Goal: Transaction & Acquisition: Purchase product/service

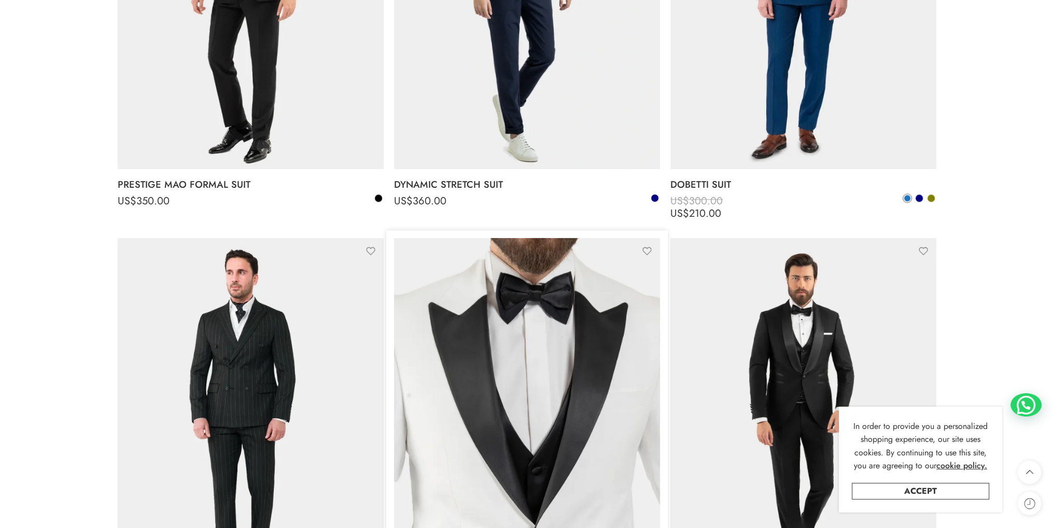
scroll to position [1348, 0]
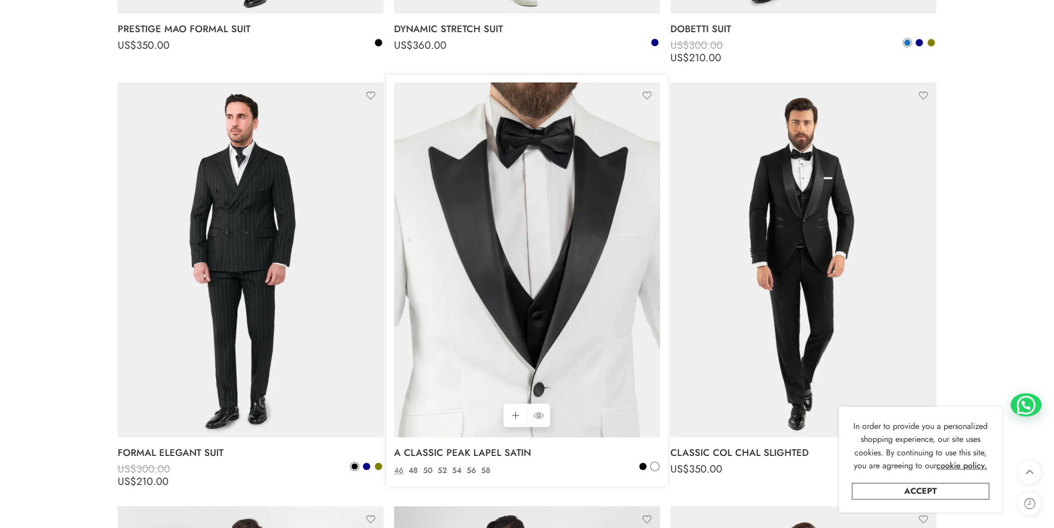
click at [547, 304] on img at bounding box center [527, 259] width 266 height 355
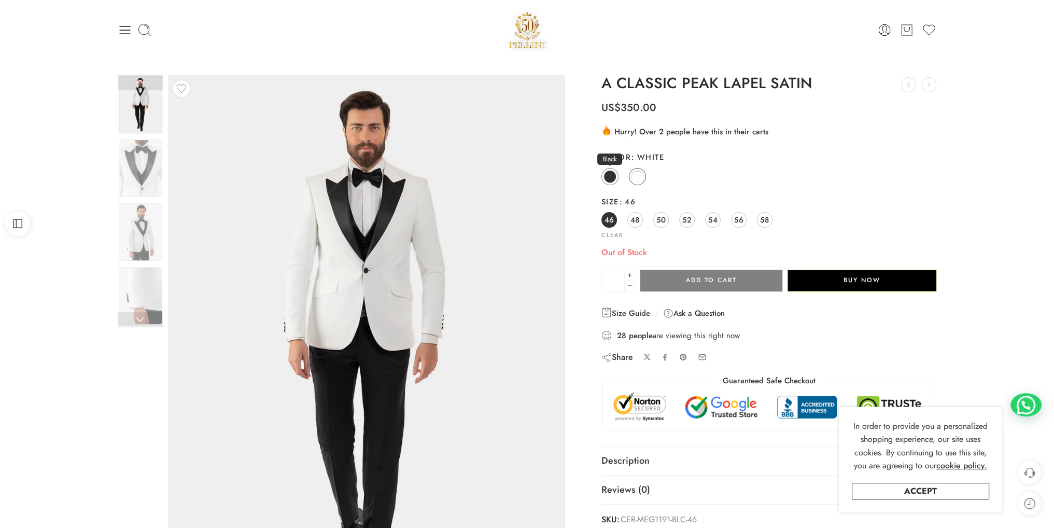
click at [613, 178] on span at bounding box center [609, 176] width 13 height 13
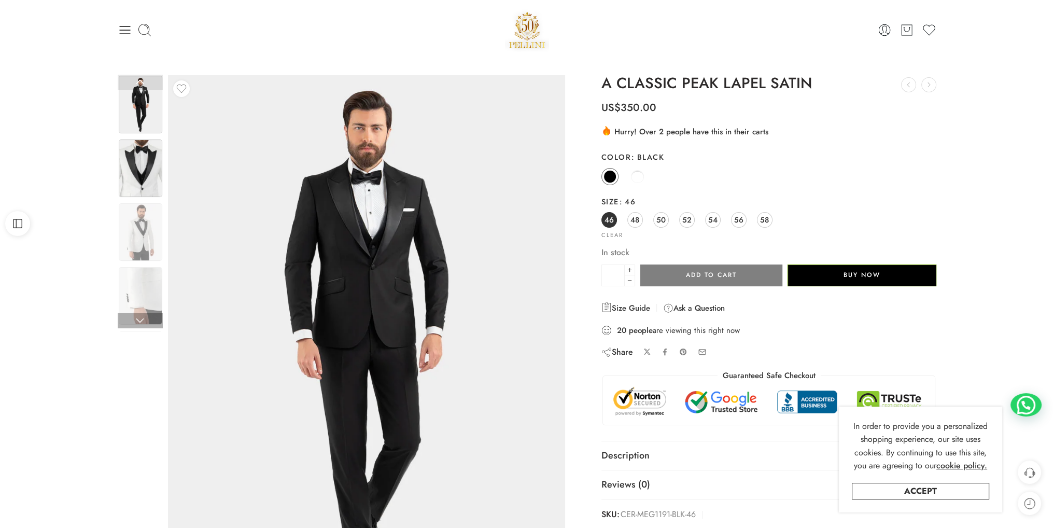
click at [139, 159] on img at bounding box center [141, 168] width 44 height 58
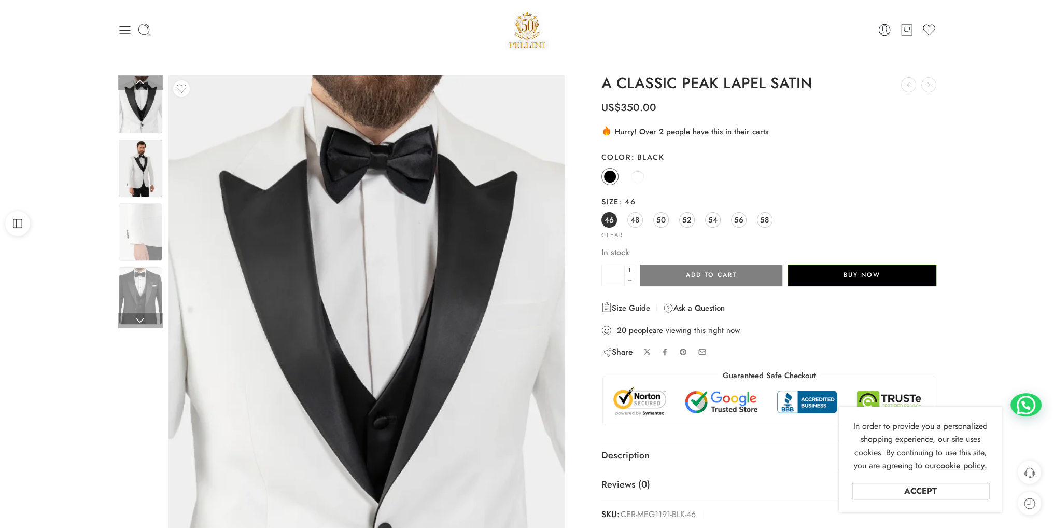
click at [151, 184] on img at bounding box center [141, 168] width 44 height 58
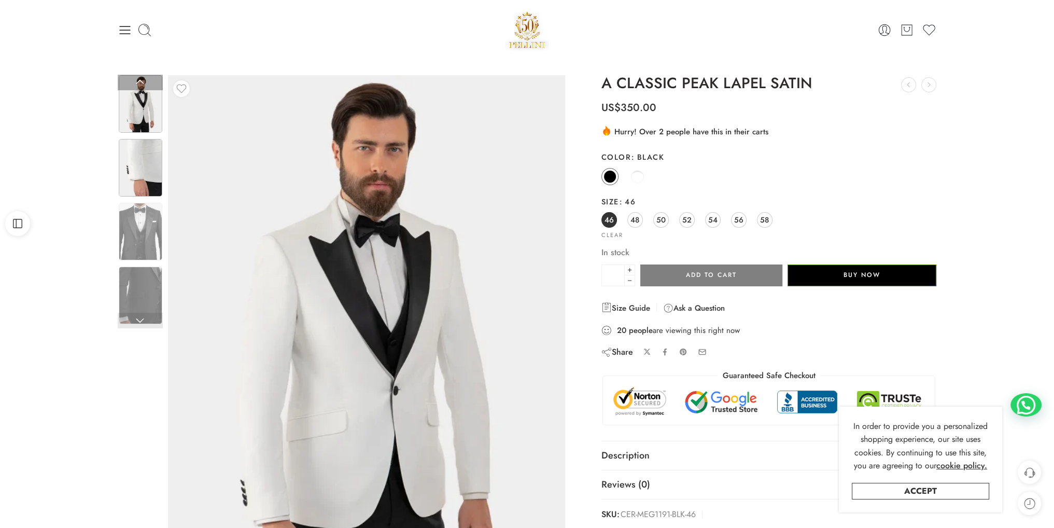
click at [138, 178] on img at bounding box center [141, 168] width 44 height 58
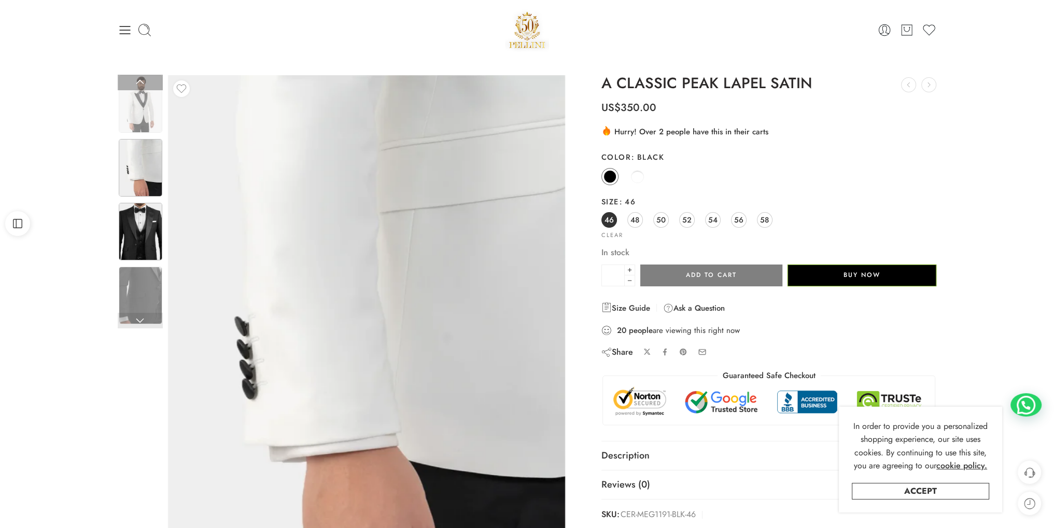
click at [128, 240] on img at bounding box center [141, 232] width 44 height 58
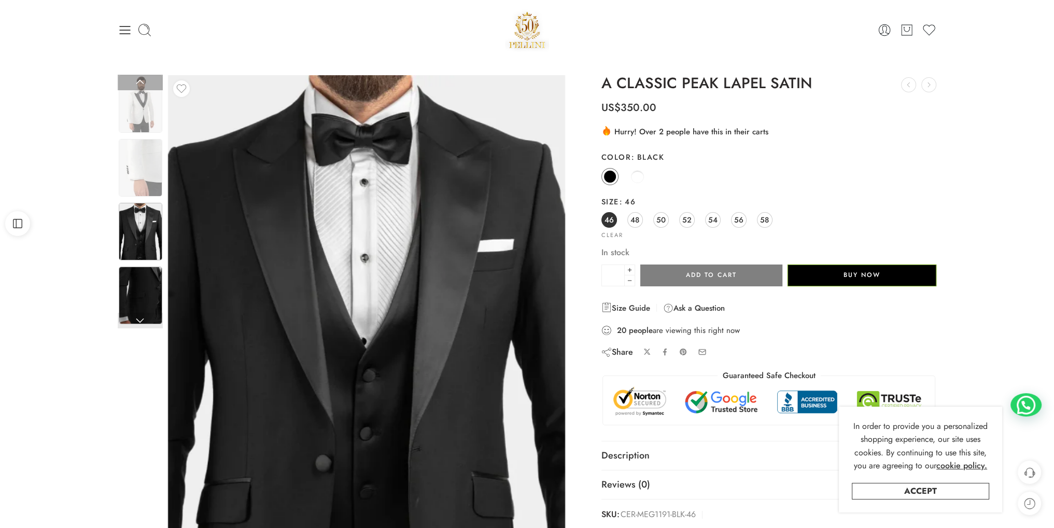
click at [147, 289] on img at bounding box center [141, 295] width 44 height 58
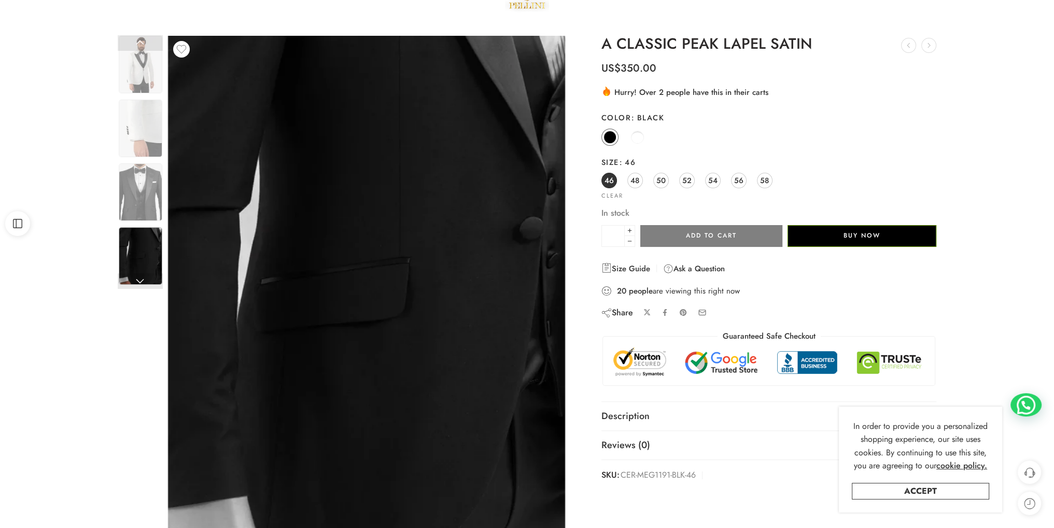
scroll to position [104, 0]
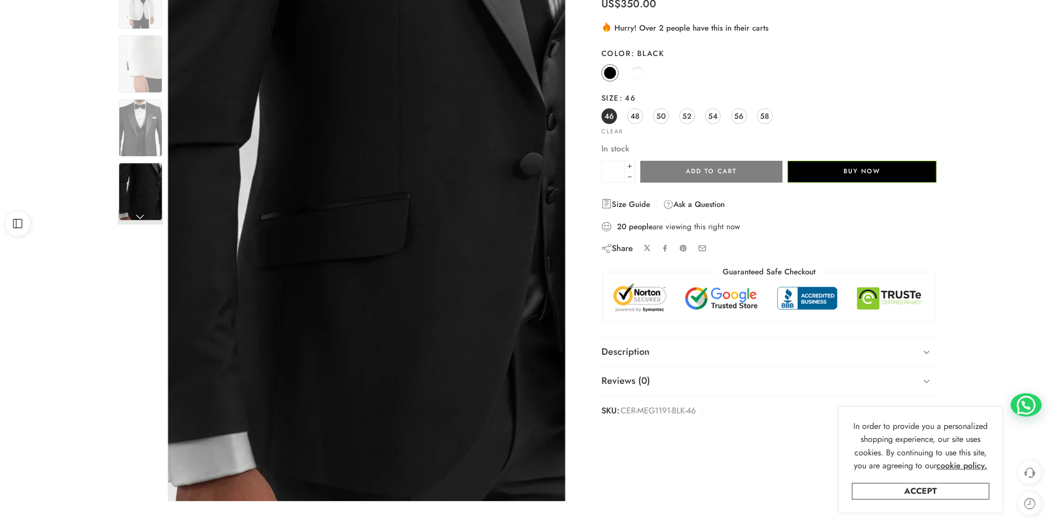
click at [140, 215] on link at bounding box center [140, 217] width 45 height 16
click at [141, 127] on img at bounding box center [141, 128] width 44 height 58
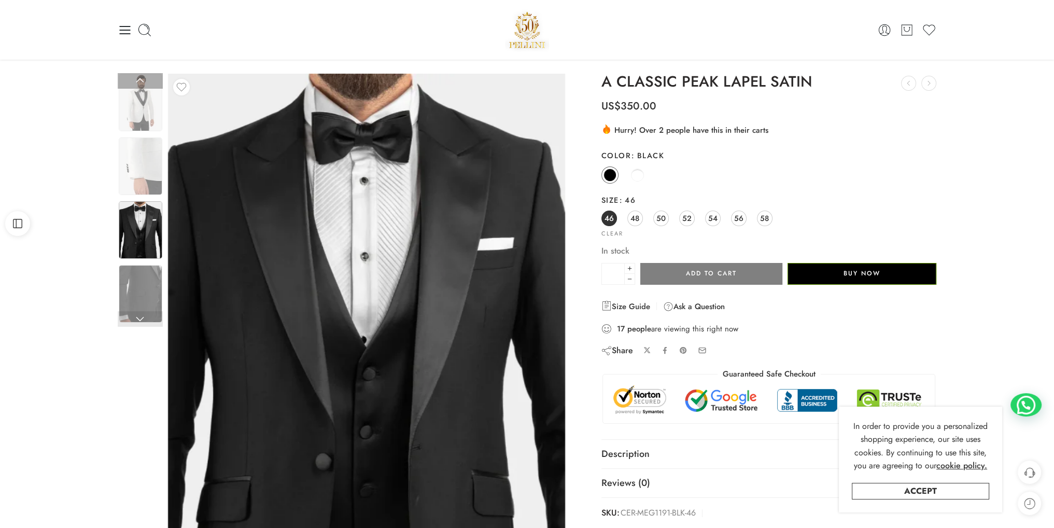
scroll to position [0, 0]
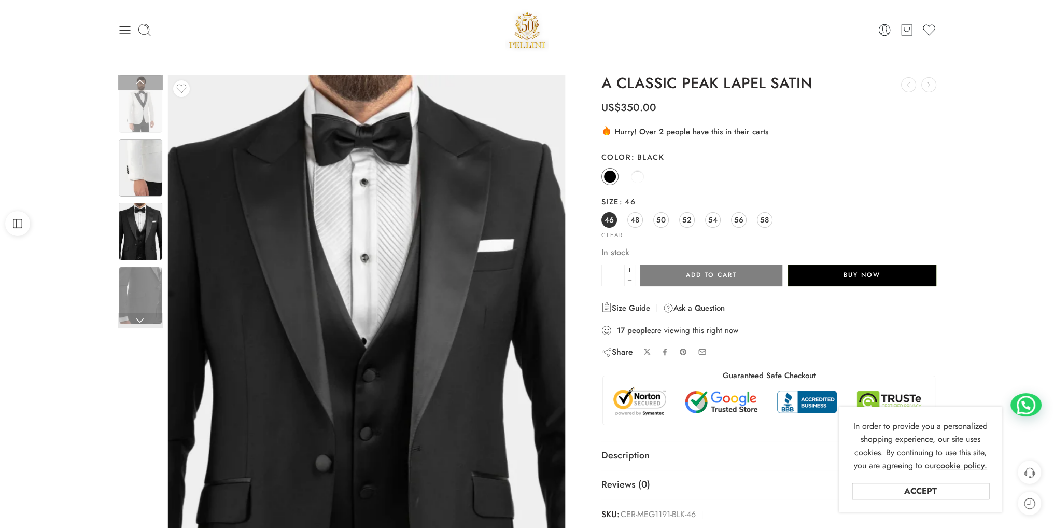
click at [146, 162] on img at bounding box center [141, 168] width 44 height 58
click at [144, 111] on img at bounding box center [141, 104] width 44 height 58
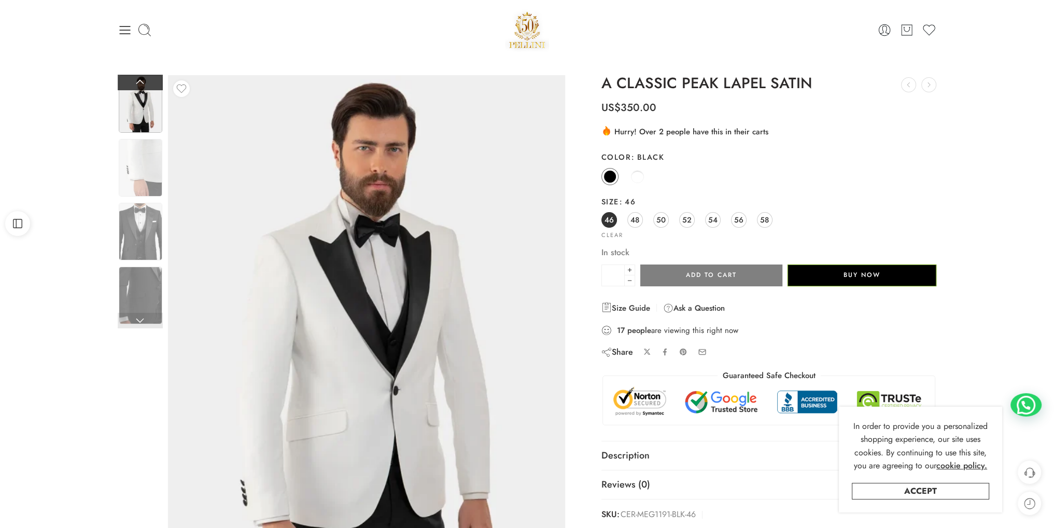
click at [138, 81] on link at bounding box center [140, 83] width 45 height 16
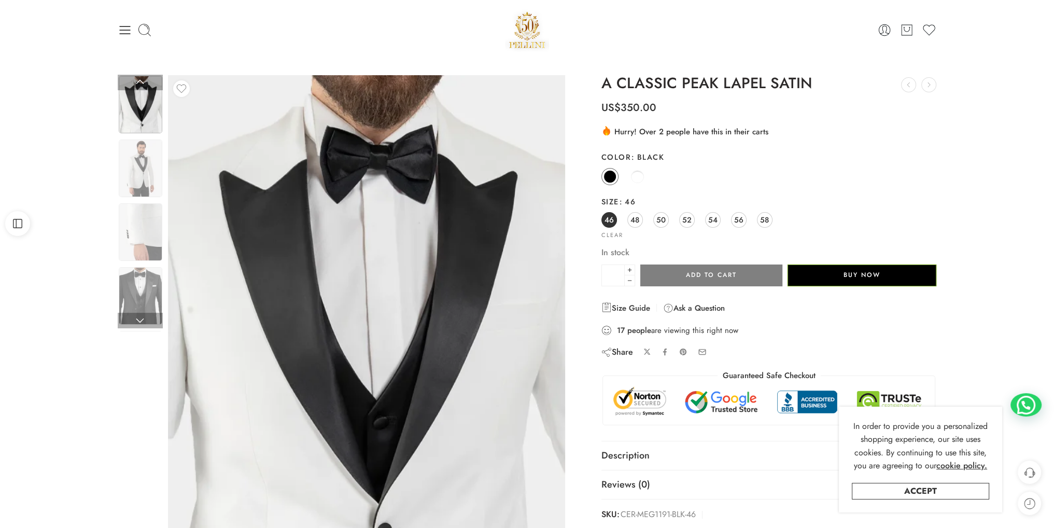
click at [139, 103] on img at bounding box center [141, 105] width 44 height 58
click at [142, 85] on link at bounding box center [140, 83] width 45 height 16
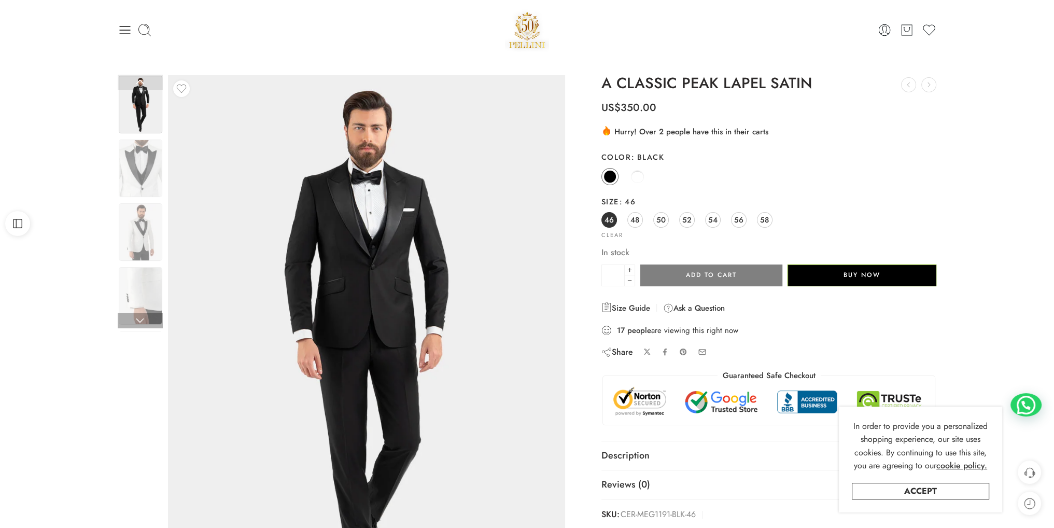
click at [142, 103] on img at bounding box center [141, 105] width 44 height 58
click at [141, 88] on link at bounding box center [140, 83] width 45 height 16
click at [142, 81] on link at bounding box center [140, 83] width 45 height 16
click at [104, 159] on div "Previous Next" at bounding box center [527, 349] width 1054 height 579
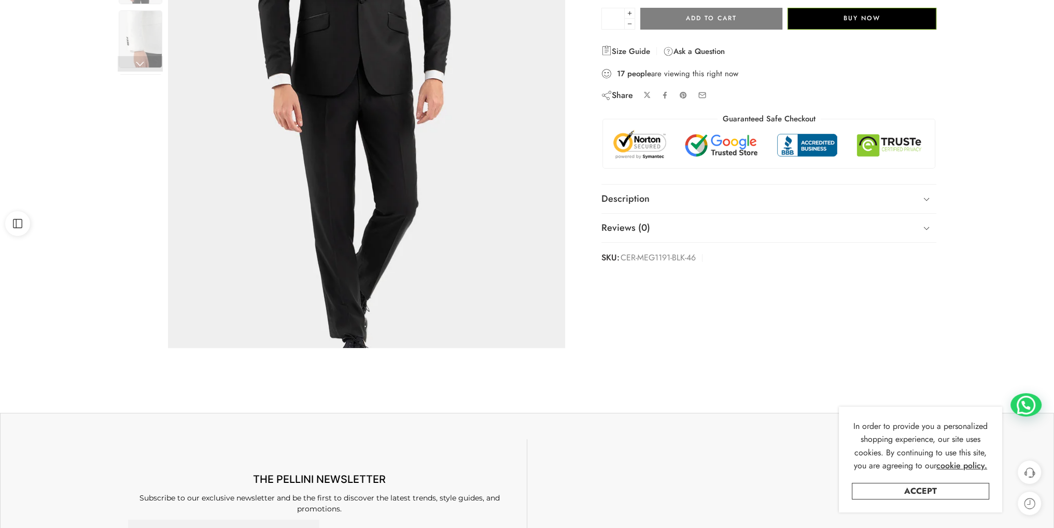
scroll to position [259, 0]
